Goal: Entertainment & Leisure: Consume media (video, audio)

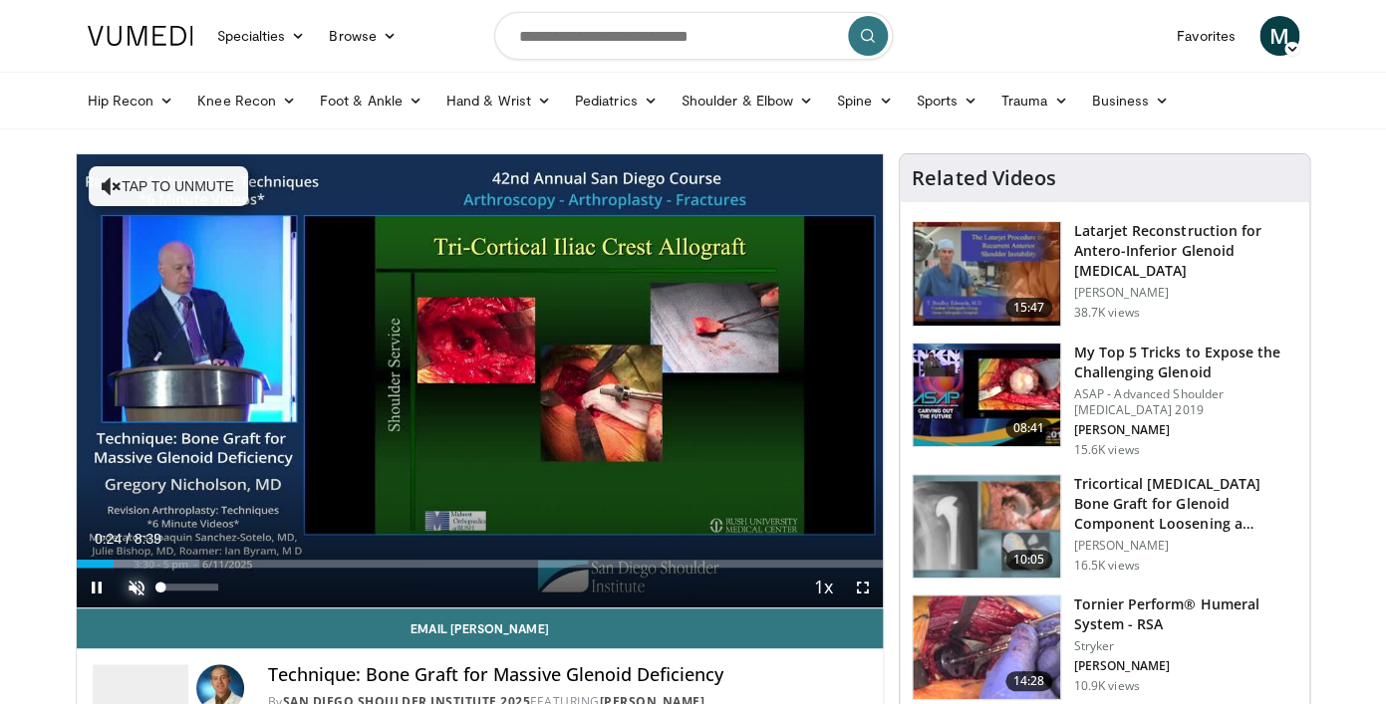
click at [133, 586] on span "Video Player" at bounding box center [137, 588] width 40 height 40
click at [861, 586] on span "Video Player" at bounding box center [863, 588] width 40 height 40
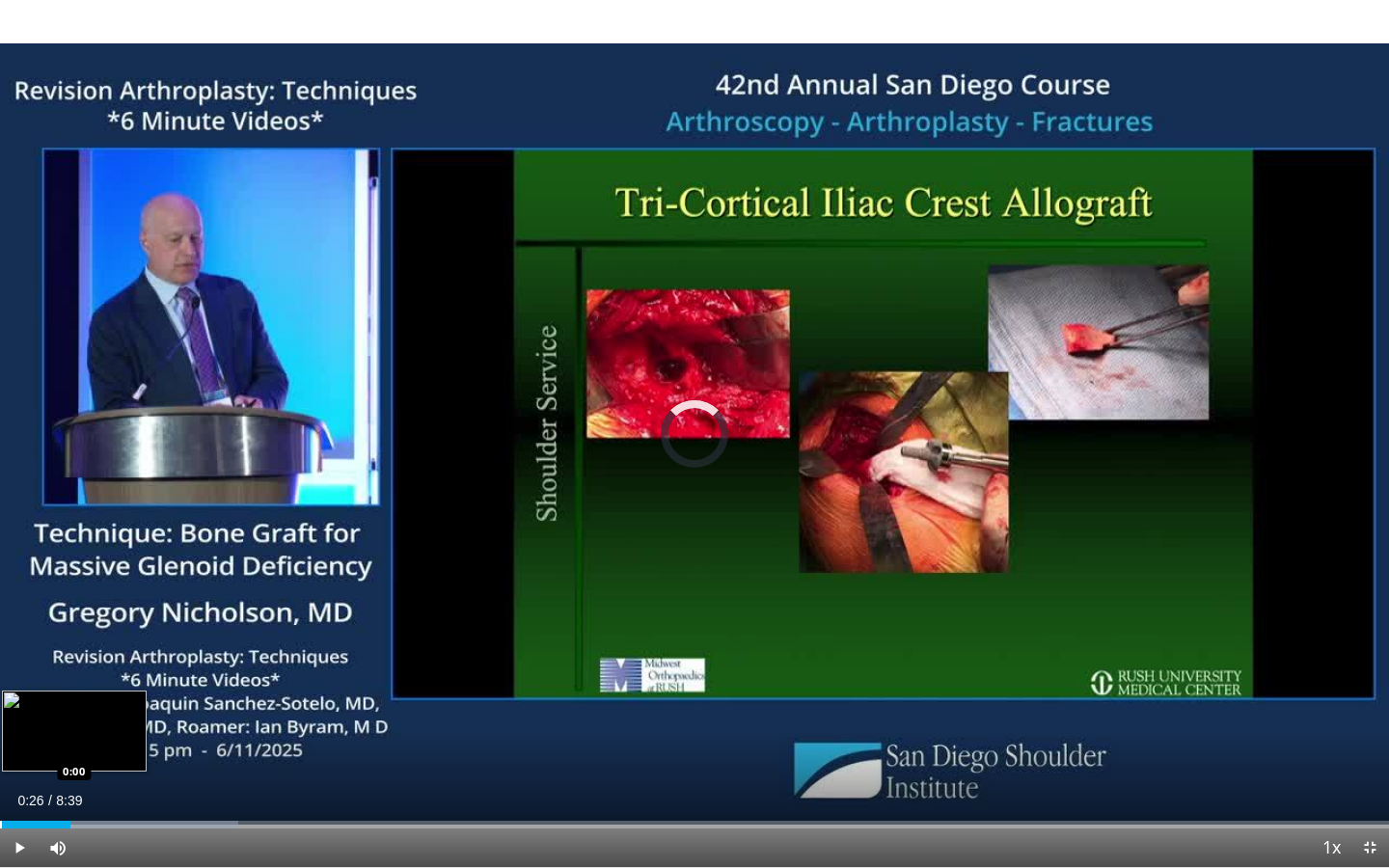
drag, startPoint x: 71, startPoint y: 823, endPoint x: 0, endPoint y: 823, distance: 71.0
click at [0, 680] on div "Progress Bar" at bounding box center [1, 824] width 2 height 8
click at [40, 680] on div "Progress Bar" at bounding box center [41, 824] width 2 height 8
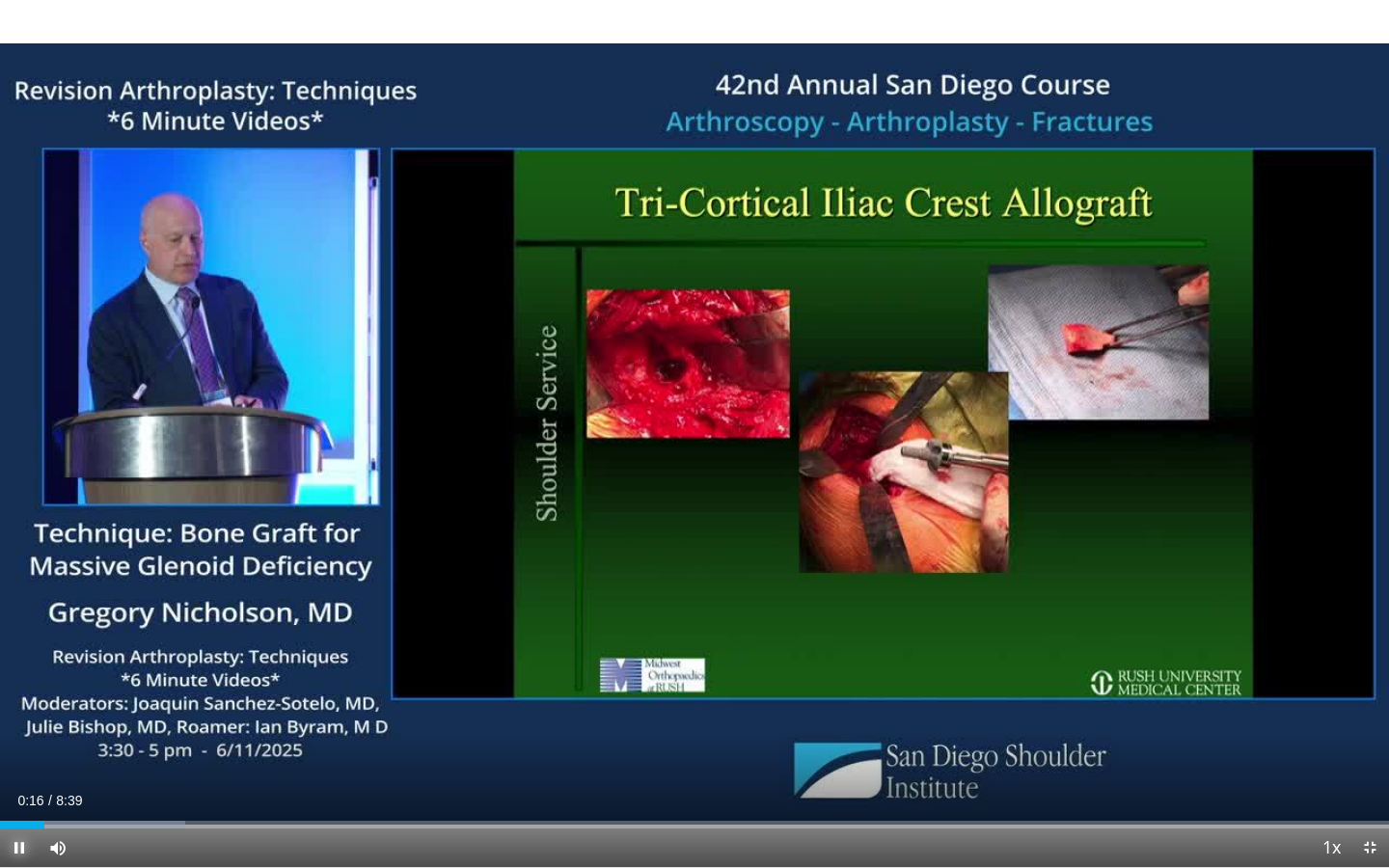
click at [20, 680] on video-js "**********" at bounding box center [694, 434] width 1389 height 868
click at [49, 680] on div "Progress Bar" at bounding box center [50, 824] width 2 height 8
click at [45, 680] on div "0:16" at bounding box center [22, 824] width 45 height 8
click at [20, 680] on span "Video Player" at bounding box center [19, 848] width 39 height 39
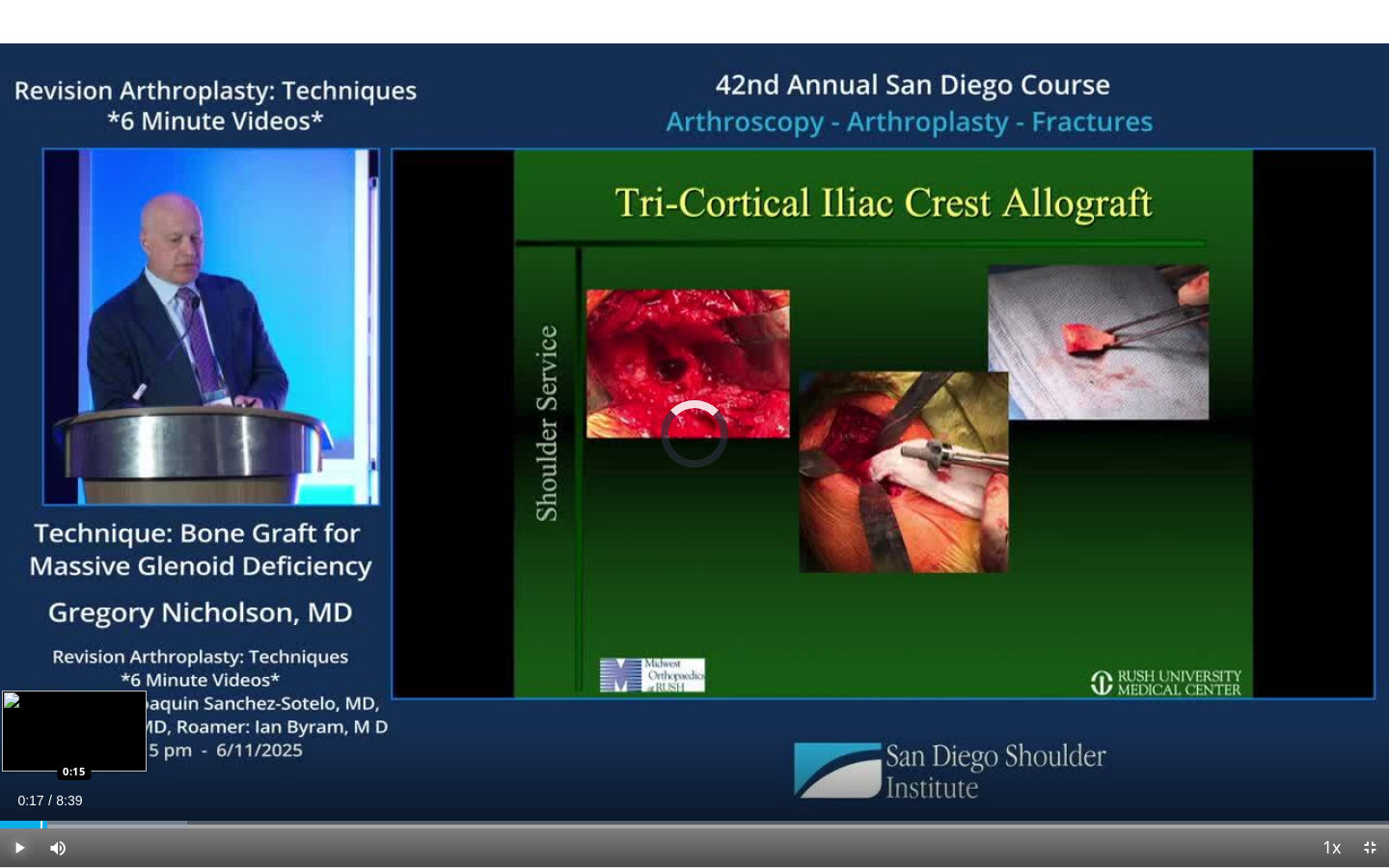
click at [41, 680] on div "0:17" at bounding box center [23, 824] width 47 height 8
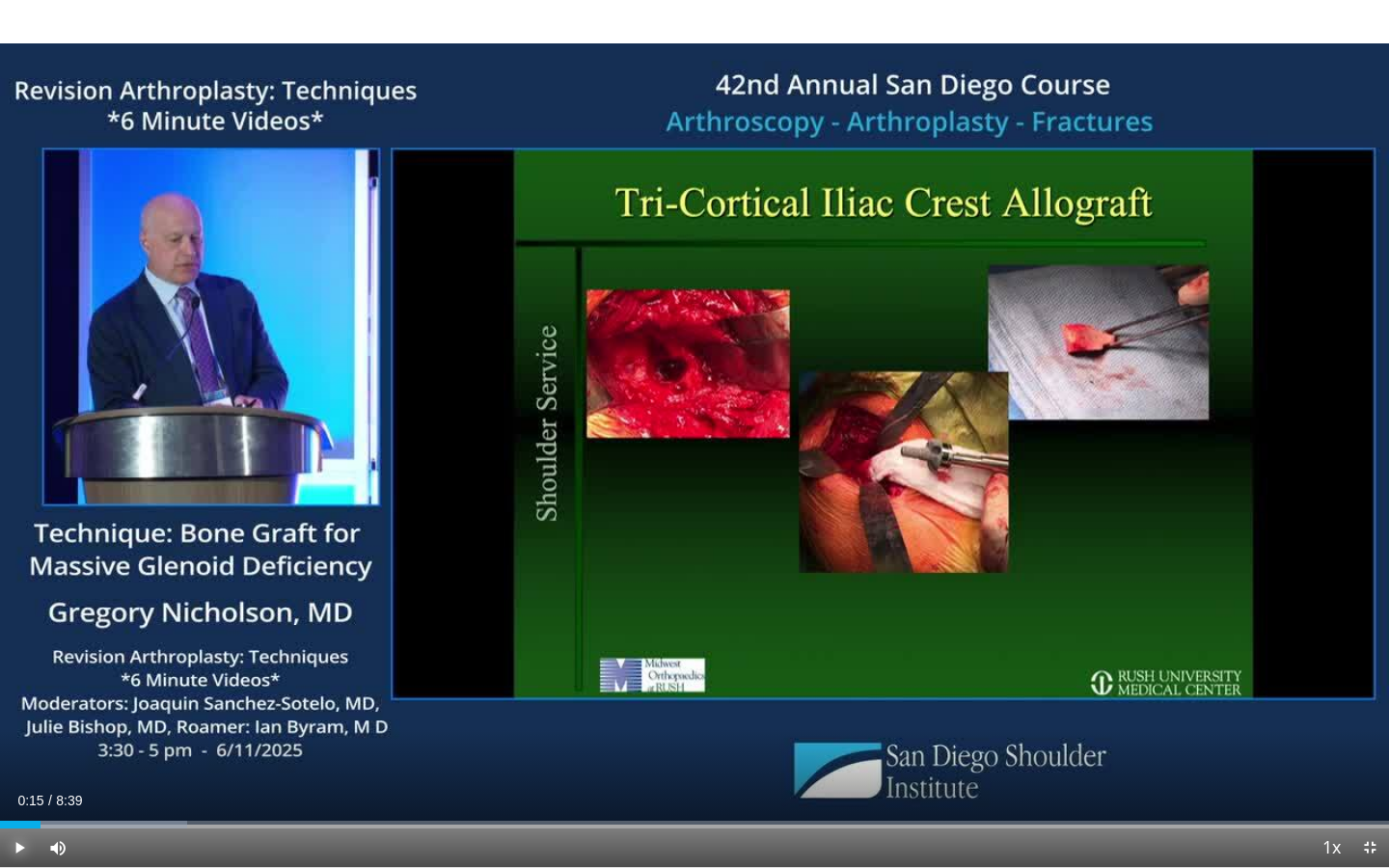
click at [21, 680] on span "Video Player" at bounding box center [19, 848] width 39 height 39
click at [28, 680] on div "Progress Bar" at bounding box center [29, 824] width 2 height 8
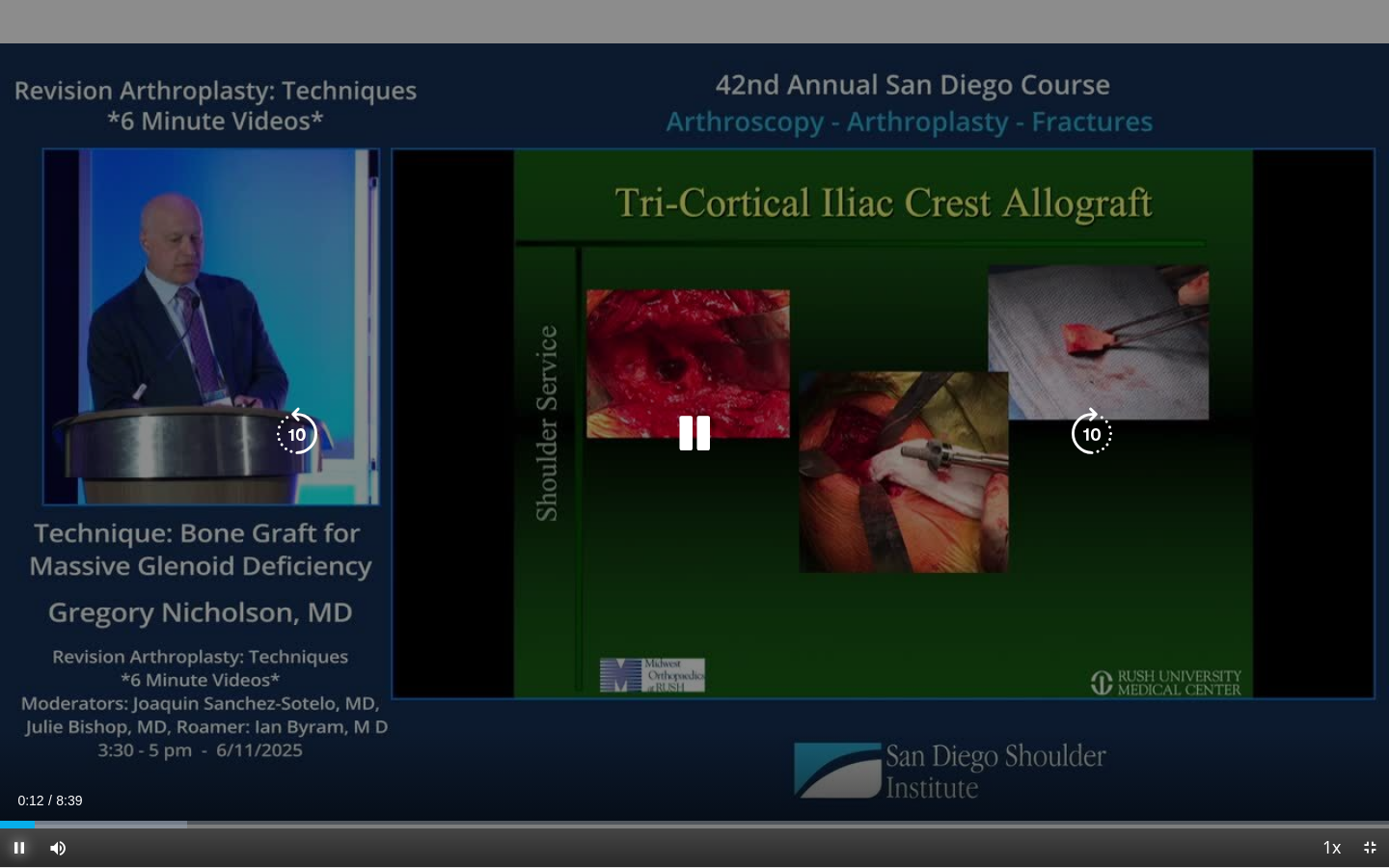
click at [18, 680] on span "Video Player" at bounding box center [19, 848] width 39 height 39
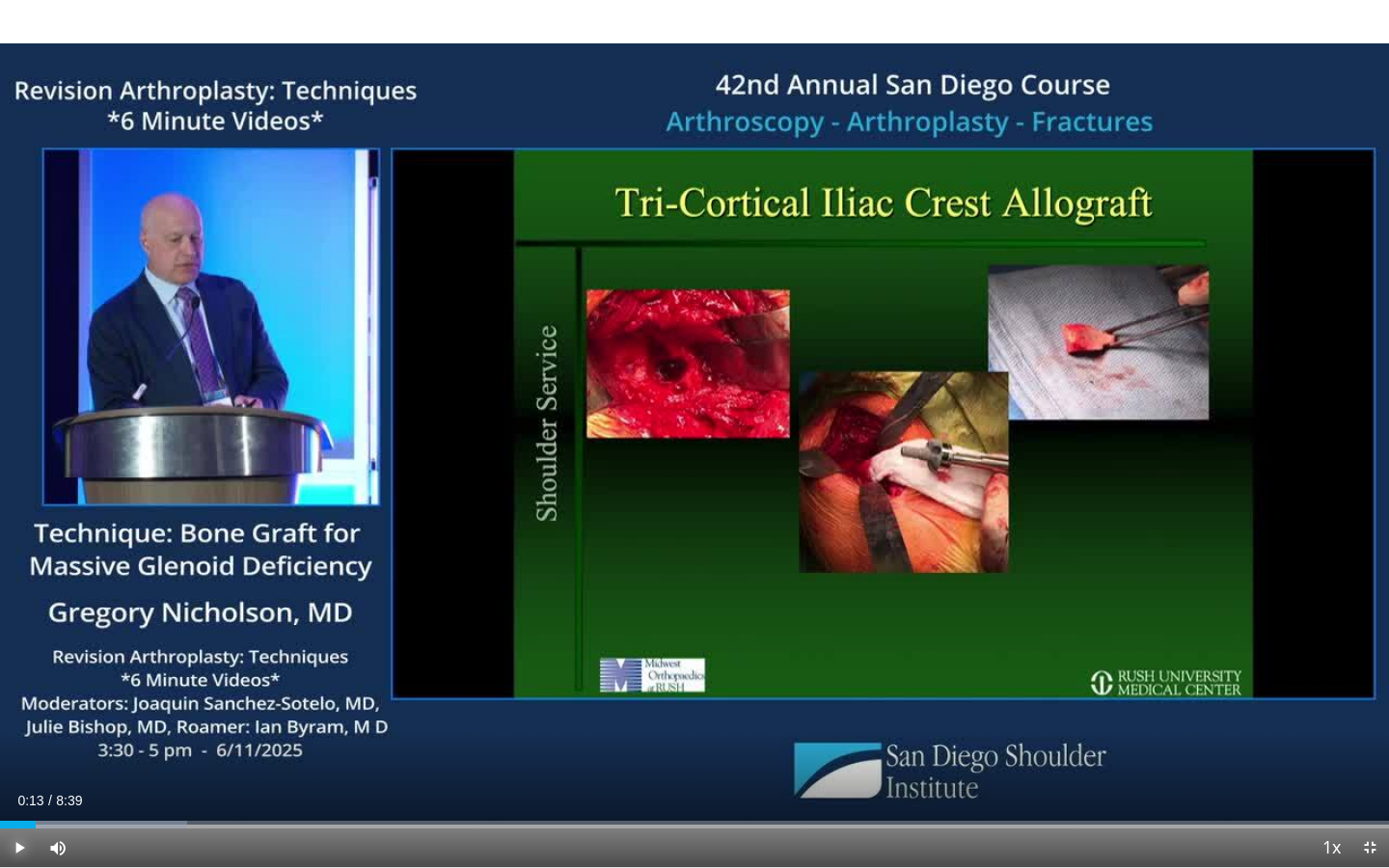
click at [20, 680] on span "Video Player" at bounding box center [19, 848] width 39 height 39
click at [27, 680] on span "Video Player" at bounding box center [19, 848] width 39 height 39
click at [21, 680] on span "Video Player" at bounding box center [19, 848] width 39 height 39
